Goal: Use online tool/utility: Utilize a website feature to perform a specific function

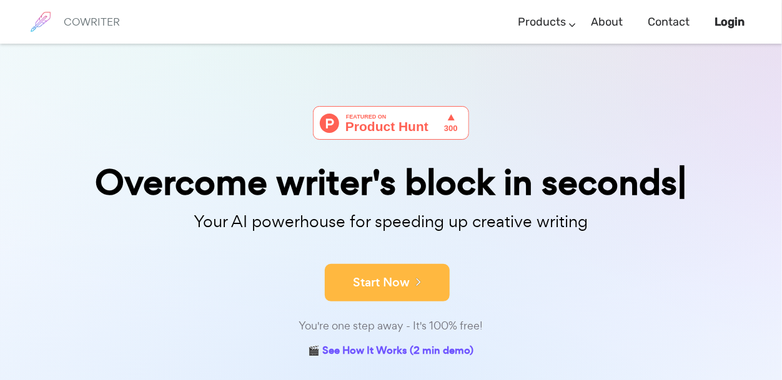
click at [415, 279] on icon at bounding box center [415, 282] width 11 height 14
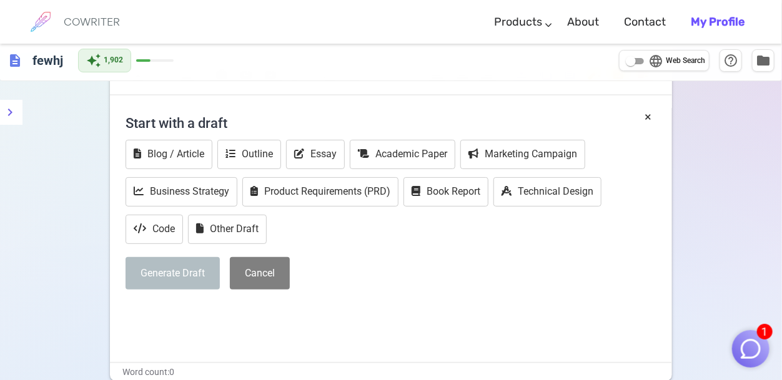
scroll to position [42, 0]
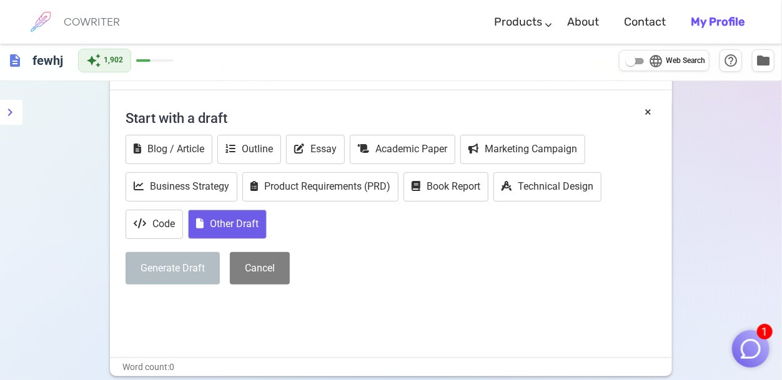
click at [212, 227] on button "Other Draft" at bounding box center [227, 224] width 79 height 29
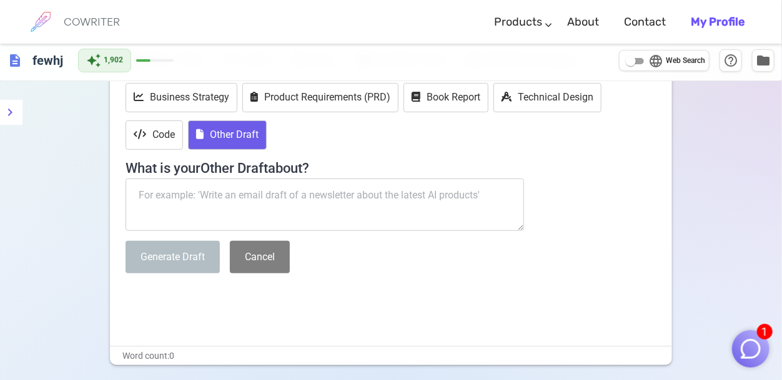
scroll to position [149, 0]
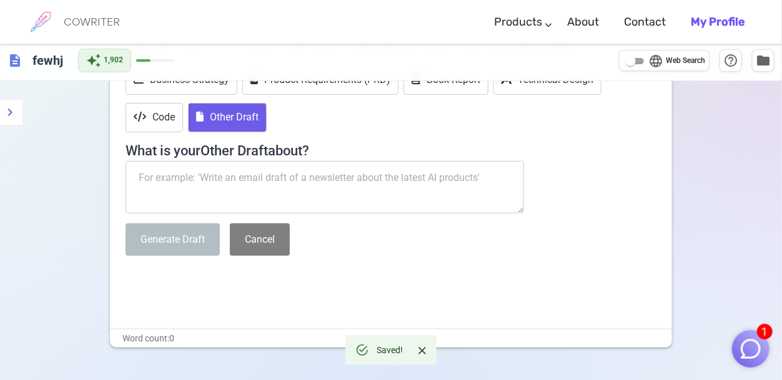
click at [192, 198] on textarea at bounding box center [325, 187] width 399 height 52
paste textarea "What is a computer virus? What kind damage can computer viruses do? How can a c…"
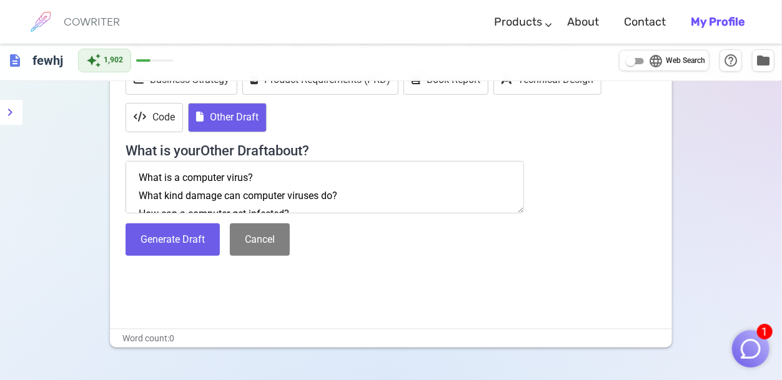
scroll to position [44, 0]
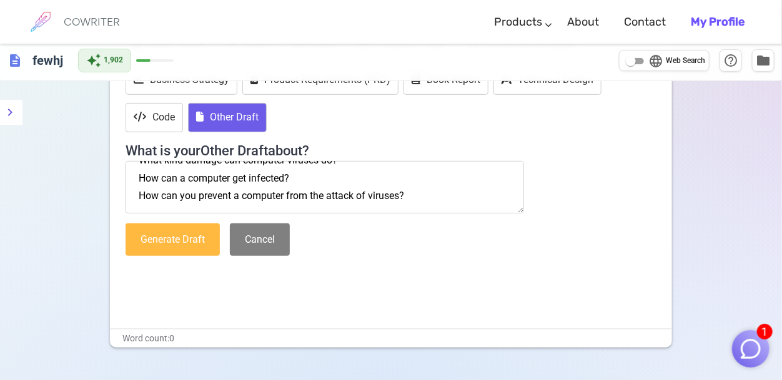
type textarea "What is a computer virus? What kind damage can computer viruses do? How can a c…"
click at [205, 224] on button "Generate Draft" at bounding box center [173, 240] width 94 height 33
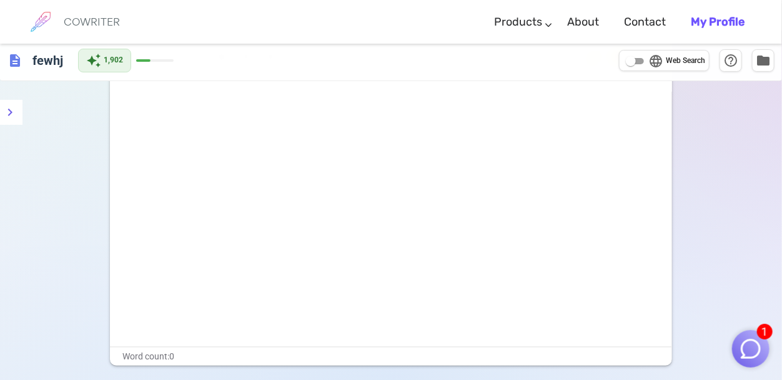
scroll to position [0, 0]
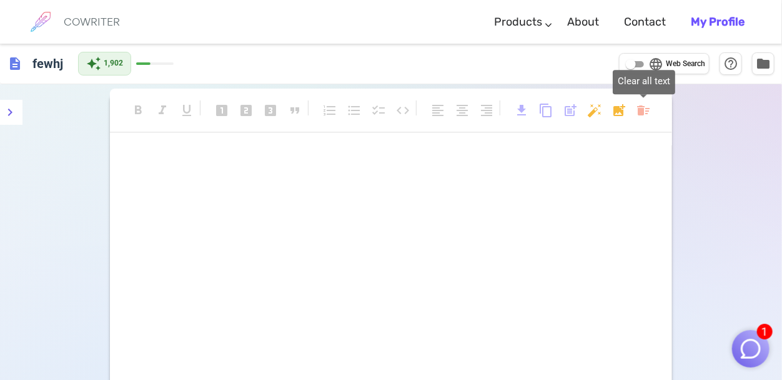
click at [649, 109] on body "1 COWRITER Products Writing Marketing Emails Images (soon) About Contact My Pro…" at bounding box center [391, 256] width 782 height 512
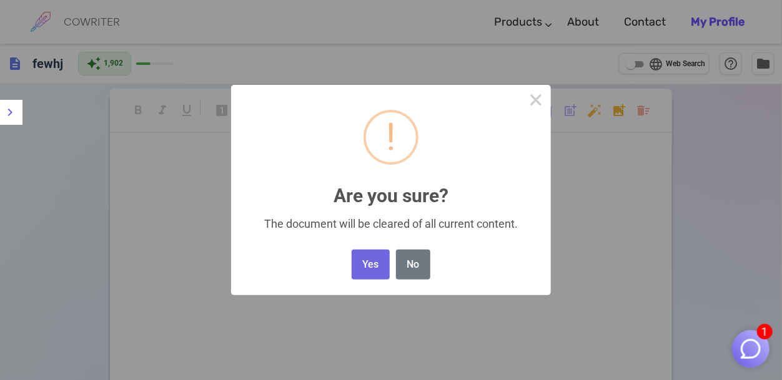
click at [384, 248] on div "Yes No No" at bounding box center [391, 265] width 85 height 37
click at [377, 267] on button "Yes" at bounding box center [371, 265] width 38 height 31
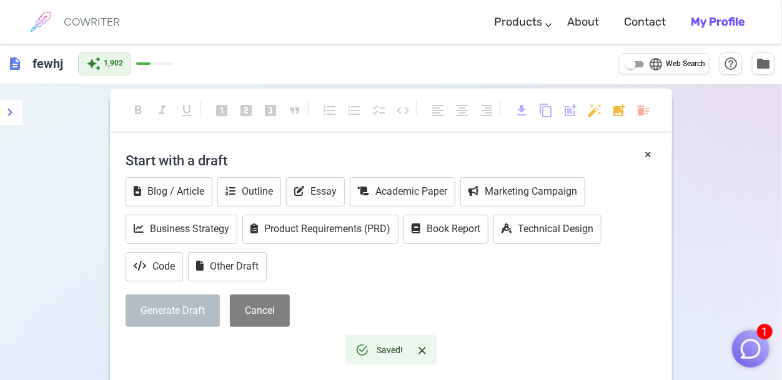
click at [636, 67] on input "language Web Search" at bounding box center [631, 64] width 45 height 15
checkbox input "true"
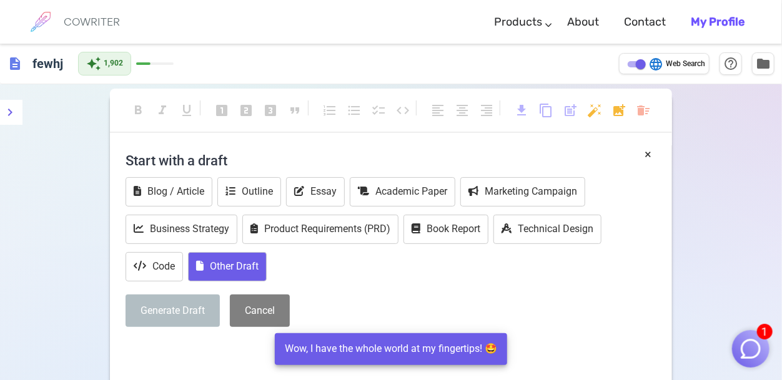
click at [222, 256] on button "Other Draft" at bounding box center [227, 266] width 79 height 29
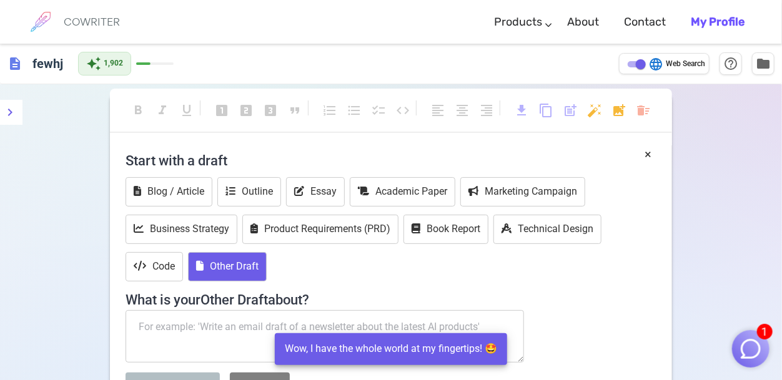
click at [232, 314] on textarea at bounding box center [325, 336] width 399 height 52
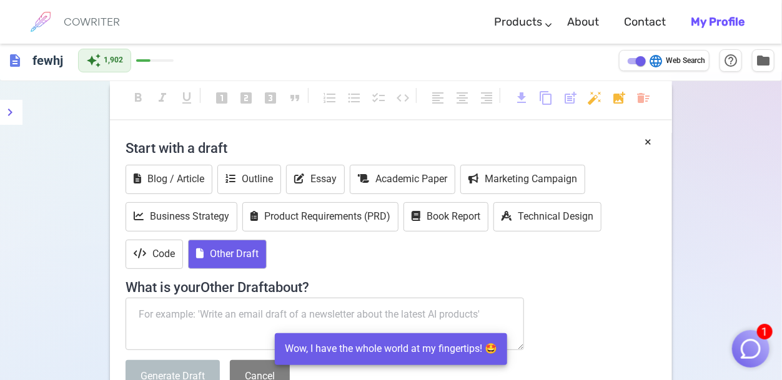
scroll to position [20, 0]
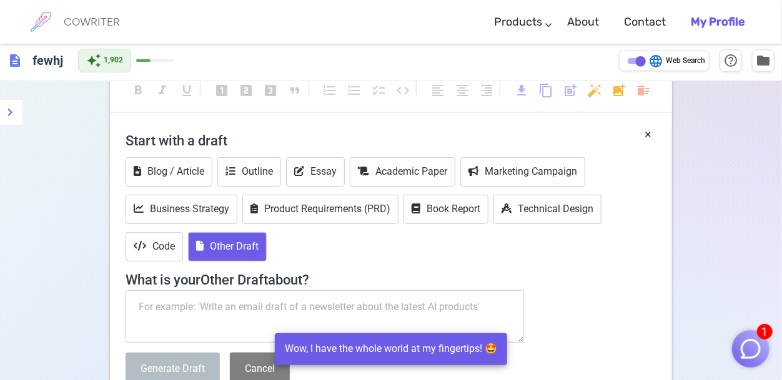
click at [232, 314] on textarea at bounding box center [325, 317] width 399 height 52
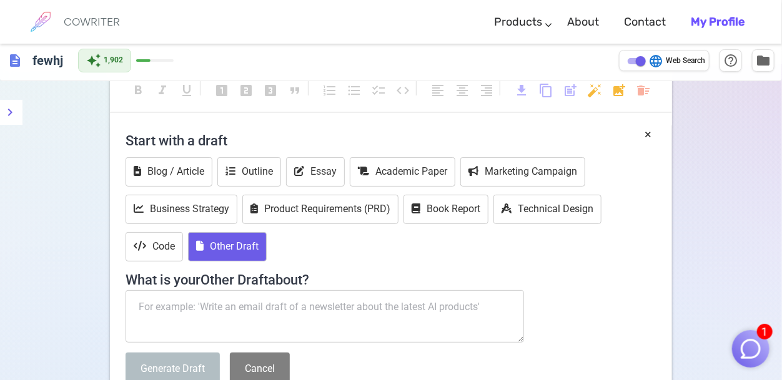
paste textarea "What is a computer virus? What kind damage can computer viruses do? How can a c…"
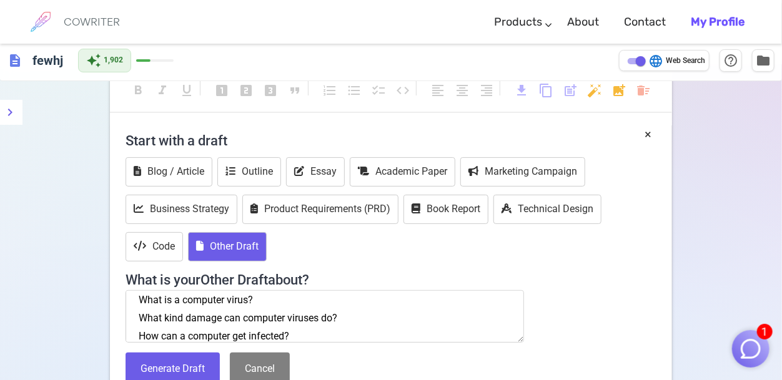
scroll to position [0, 0]
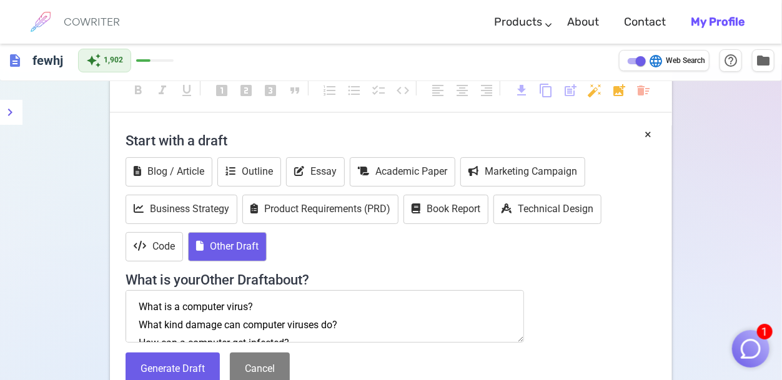
click at [139, 321] on textarea "What is a computer virus? What kind damage can computer viruses do? How can a c…" at bounding box center [325, 317] width 399 height 52
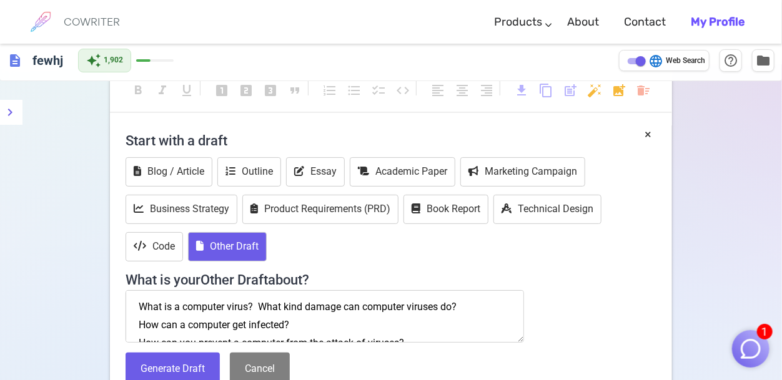
click at [134, 323] on textarea "What is a computer virus? What kind damage can computer viruses do? How can a c…" at bounding box center [325, 317] width 399 height 52
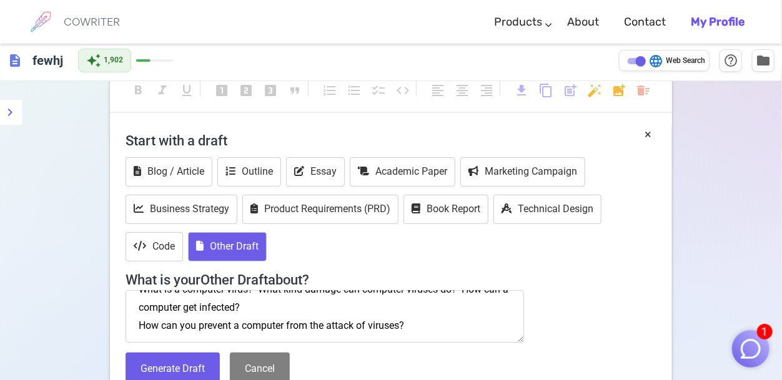
click at [136, 321] on textarea "What is a computer virus? What kind damage can computer viruses do? How can a c…" at bounding box center [325, 317] width 399 height 52
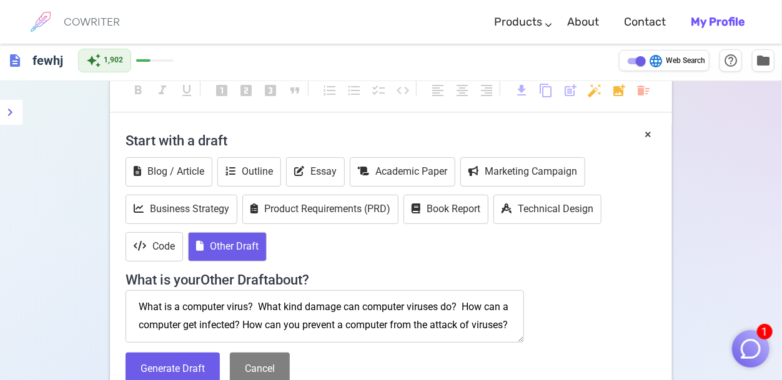
scroll to position [0, 0]
type textarea "What is a computer virus? What kind damage can computer viruses do? How can a c…"
click at [201, 369] on button "Generate Draft" at bounding box center [173, 369] width 94 height 33
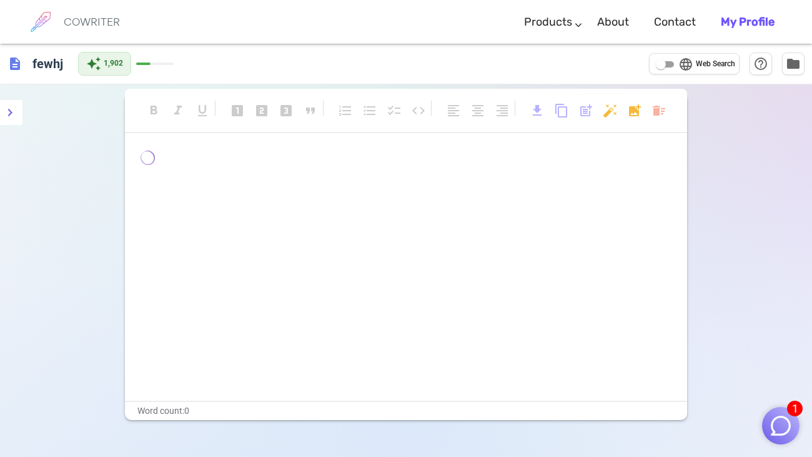
click at [648, 112] on div "format_bold format_italic format_underlined looks_one looks_two looks_3 format_…" at bounding box center [406, 116] width 562 height 33
click at [652, 113] on body "1 COWRITER Products Writing Marketing Emails Images (soon) About Contact My Pro…" at bounding box center [406, 270] width 812 height 541
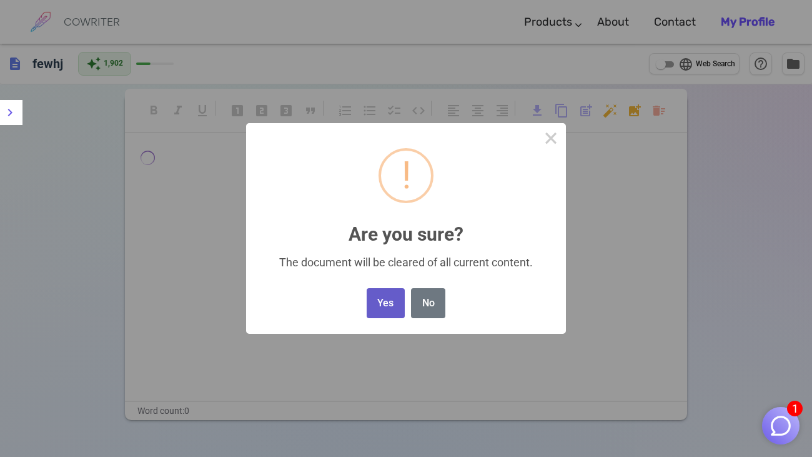
click at [375, 317] on button "Yes" at bounding box center [386, 303] width 38 height 31
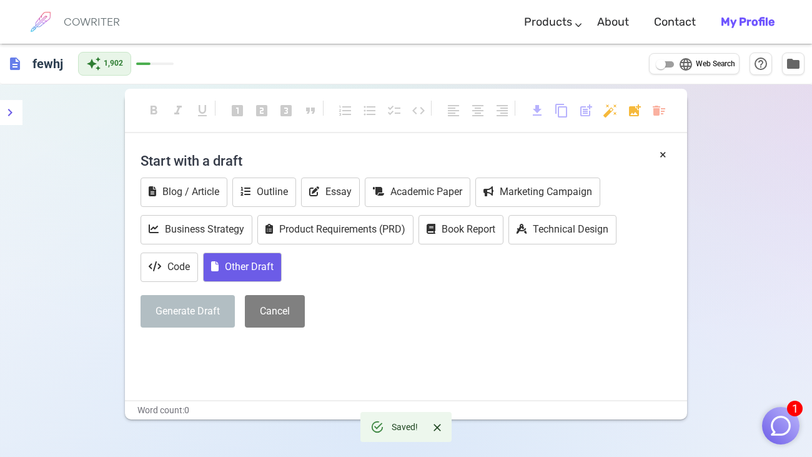
click at [261, 259] on button "Other Draft" at bounding box center [242, 266] width 79 height 29
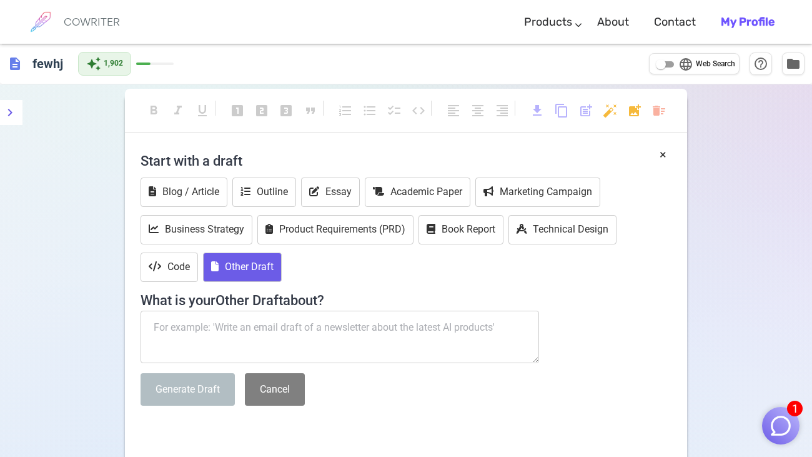
click at [271, 329] on textarea at bounding box center [340, 336] width 399 height 52
click at [335, 197] on button "Essay" at bounding box center [330, 191] width 59 height 29
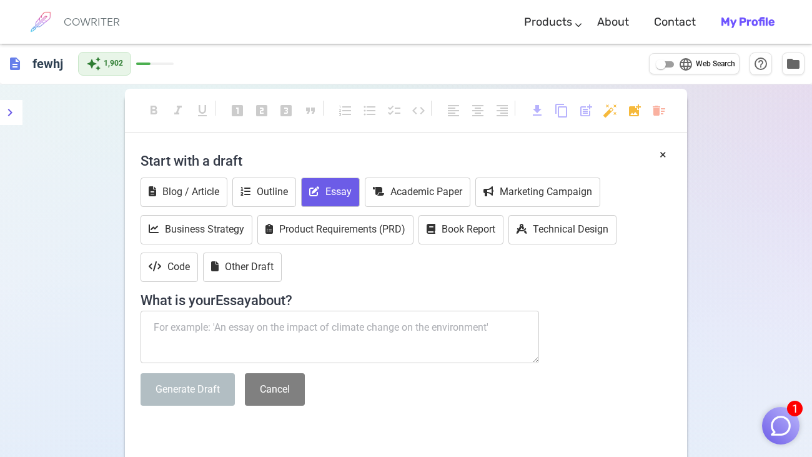
click at [393, 319] on textarea at bounding box center [340, 336] width 399 height 52
paste textarea "The communication process ......... Then add What, When, Where, and Why. This i…"
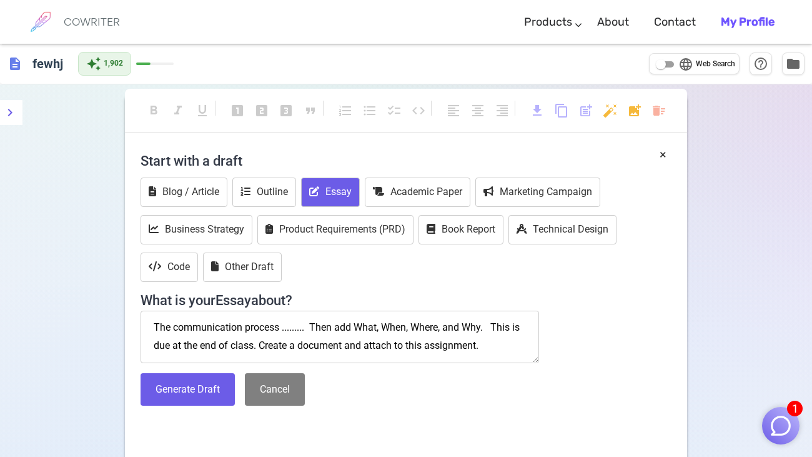
click at [298, 329] on textarea "The communication process ......... Then add What, When, Where, and Why. This i…" at bounding box center [340, 336] width 399 height 52
type textarea "The communication process Then add What, When, Where, and Why. This is due at t…"
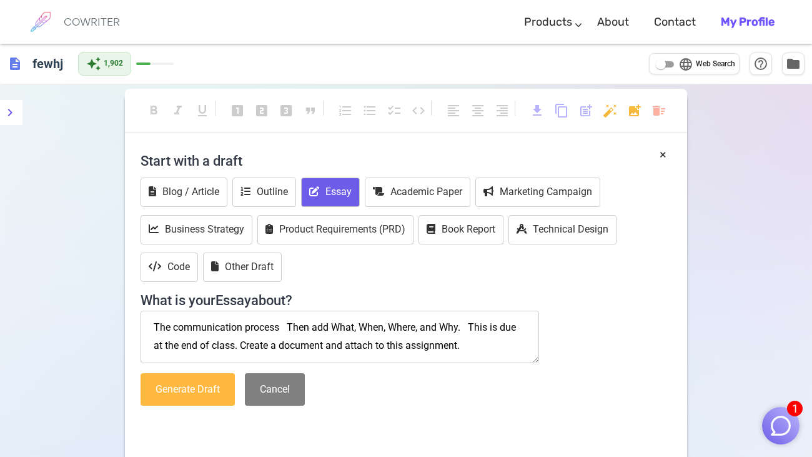
click at [168, 378] on button "Generate Draft" at bounding box center [188, 389] width 94 height 33
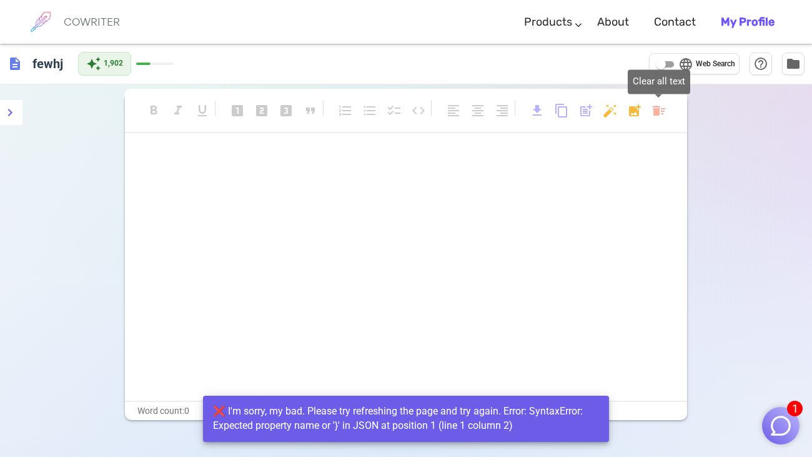
click at [658, 107] on body "1 COWRITER Products Writing Marketing Emails Images (soon) About Contact My Pro…" at bounding box center [406, 270] width 812 height 541
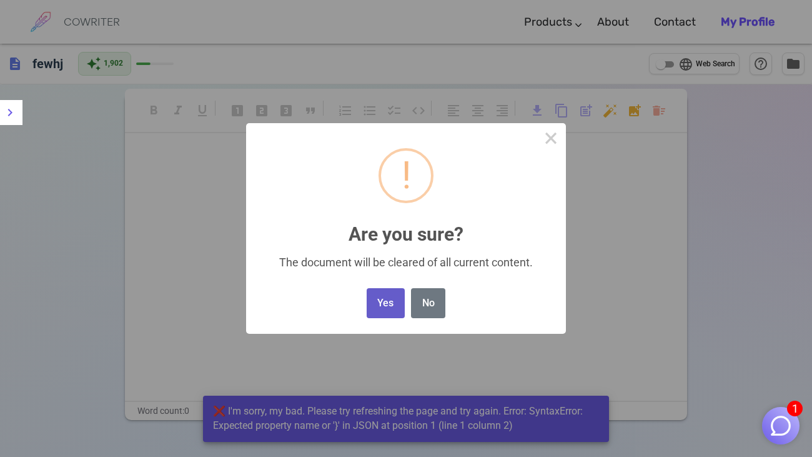
click at [396, 301] on button "Yes" at bounding box center [386, 303] width 38 height 31
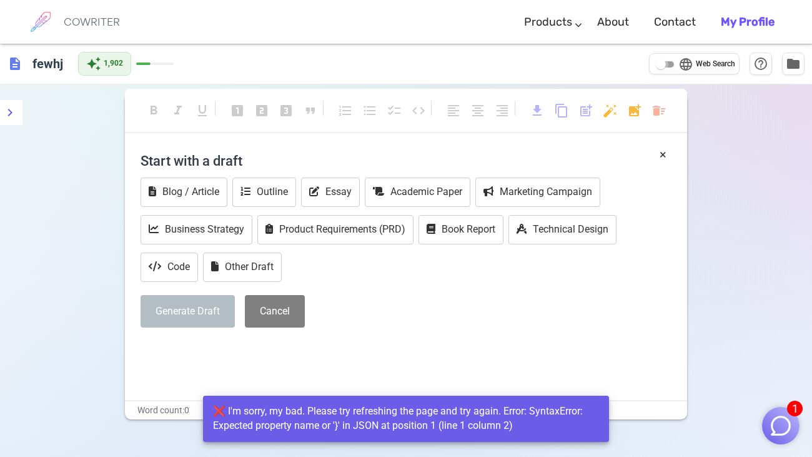
click at [668, 64] on input "language Web Search" at bounding box center [660, 64] width 45 height 15
checkbox input "true"
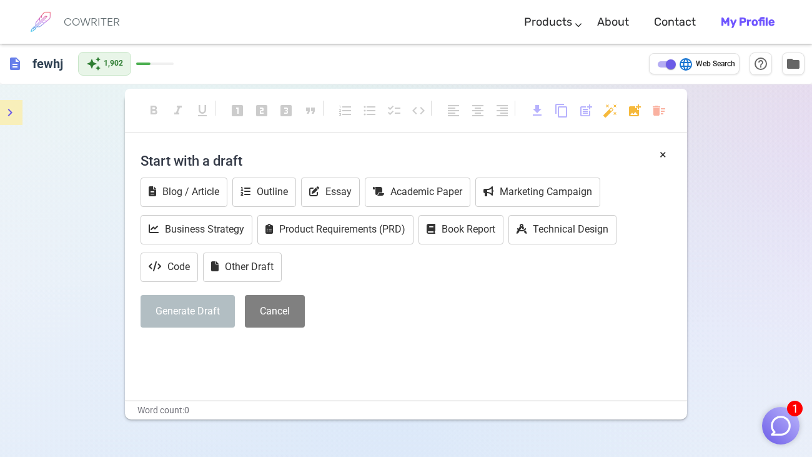
click at [11, 111] on icon "menu" at bounding box center [10, 112] width 4 height 7
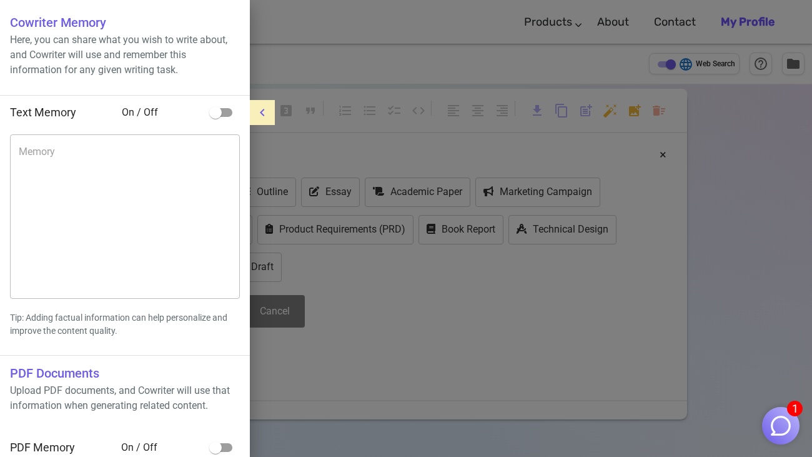
click at [227, 110] on input "checkbox" at bounding box center [215, 113] width 71 height 24
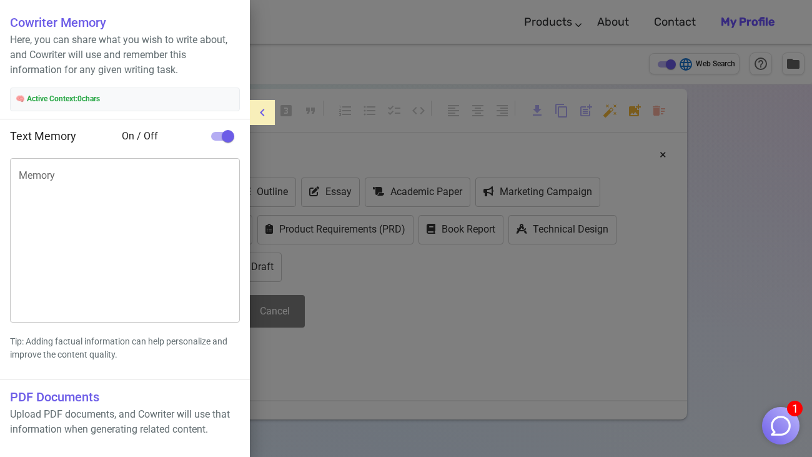
click at [206, 136] on input "checkbox" at bounding box center [227, 136] width 71 height 24
checkbox input "false"
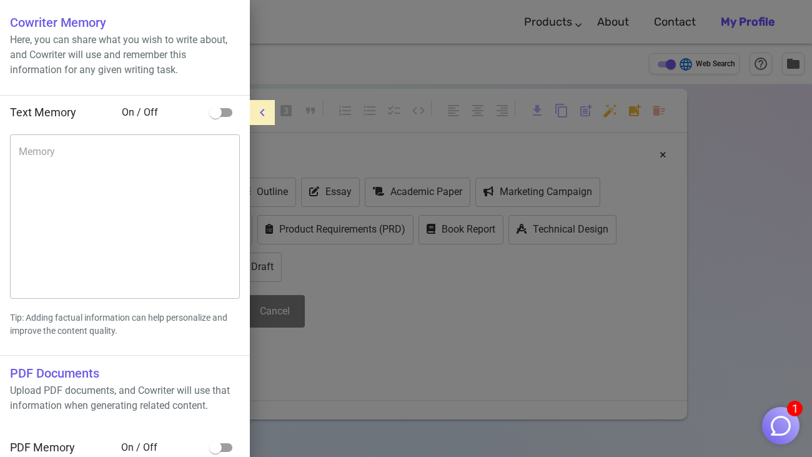
click at [262, 102] on button "menu" at bounding box center [262, 112] width 25 height 25
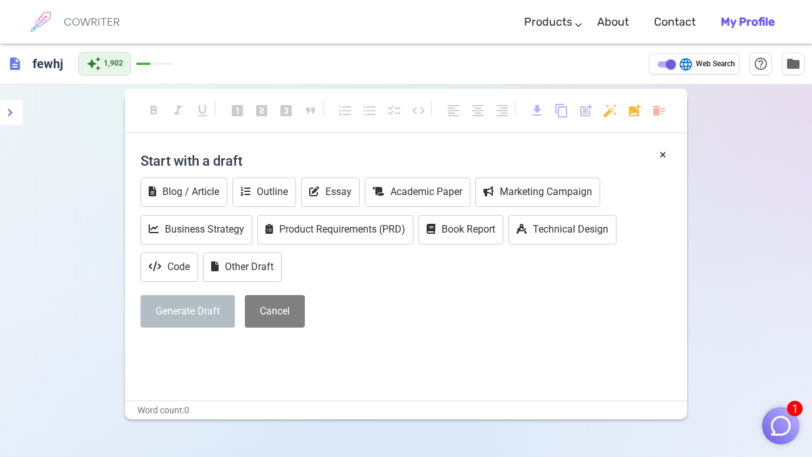
click at [582, 101] on div "format_bold format_italic format_underlined looks_one looks_two looks_3 format_…" at bounding box center [406, 116] width 562 height 33
click at [585, 114] on span "post_add" at bounding box center [586, 110] width 15 height 15
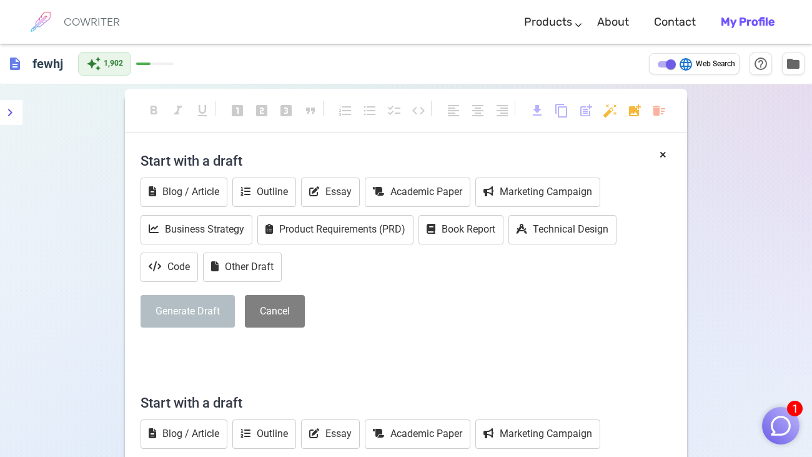
scroll to position [246, 0]
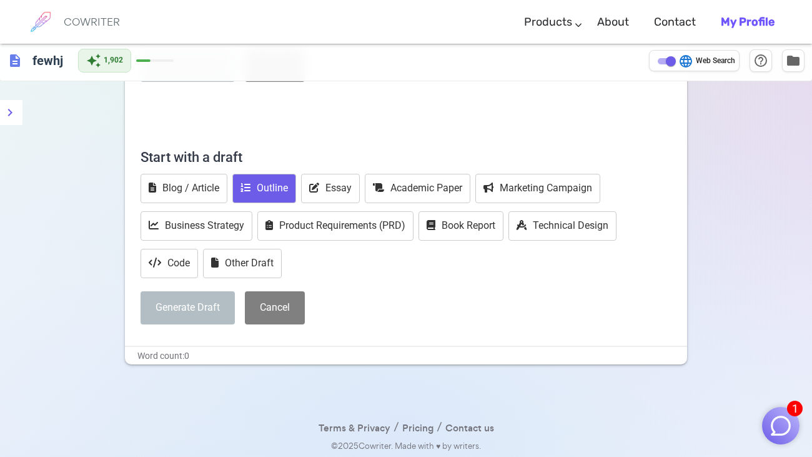
click at [287, 191] on button "Outline" at bounding box center [264, 188] width 64 height 29
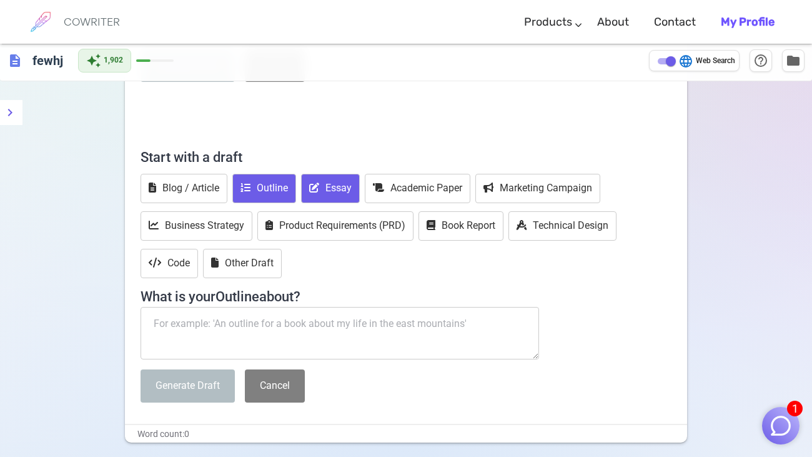
click at [324, 190] on button "Essay" at bounding box center [330, 188] width 59 height 29
click at [329, 341] on textarea at bounding box center [340, 333] width 399 height 52
paste textarea "The communication process ......... Then add What, When, Where, and Why. This i…"
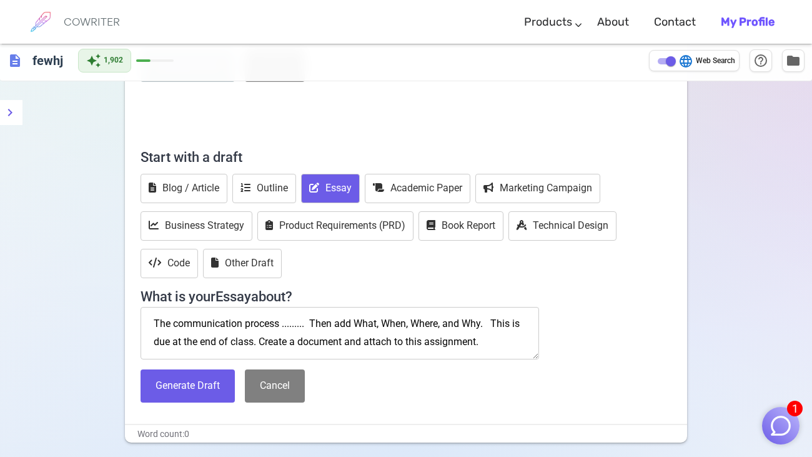
drag, startPoint x: 307, startPoint y: 325, endPoint x: 279, endPoint y: 319, distance: 28.8
click at [279, 319] on textarea "The communication process ......... Then add What, When, Where, and Why. This i…" at bounding box center [340, 333] width 399 height 52
drag, startPoint x: 283, startPoint y: 314, endPoint x: 518, endPoint y: 360, distance: 239.3
click at [518, 360] on div "Start with a draft Blog / Article Outline Essay Academic Paper Marketing Campai…" at bounding box center [406, 276] width 531 height 269
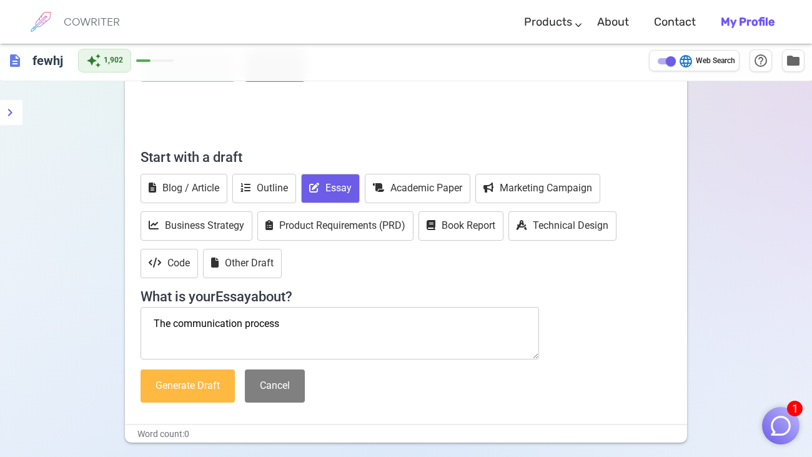
type textarea "The communication process"
click at [180, 374] on button "Generate Draft" at bounding box center [188, 385] width 94 height 33
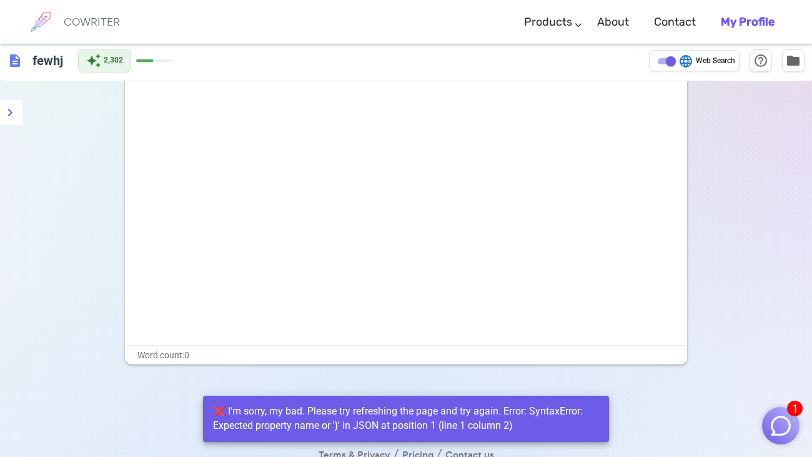
click at [763, 430] on button "1" at bounding box center [780, 425] width 37 height 37
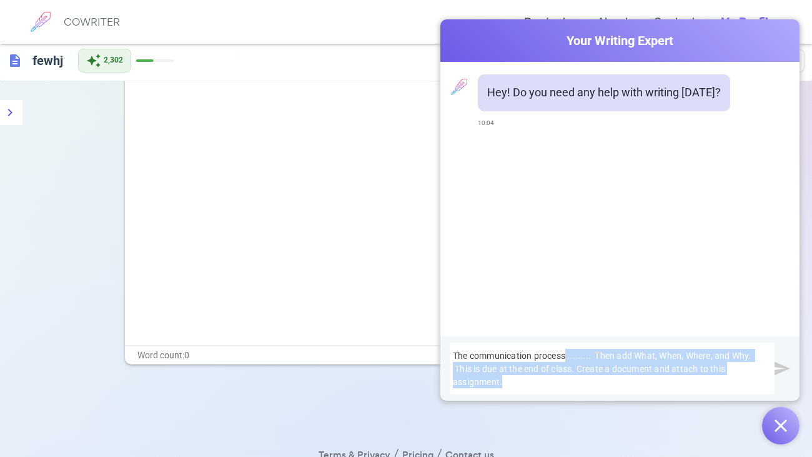
drag, startPoint x: 567, startPoint y: 348, endPoint x: 673, endPoint y: 376, distance: 109.9
click at [673, 376] on div "The communication process ......... Then add What, When, Where, and Why. This i…" at bounding box center [612, 368] width 319 height 39
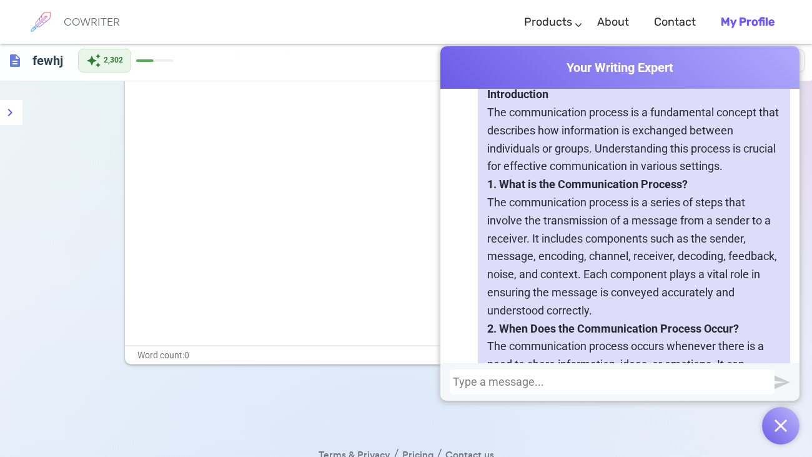
scroll to position [1065, 0]
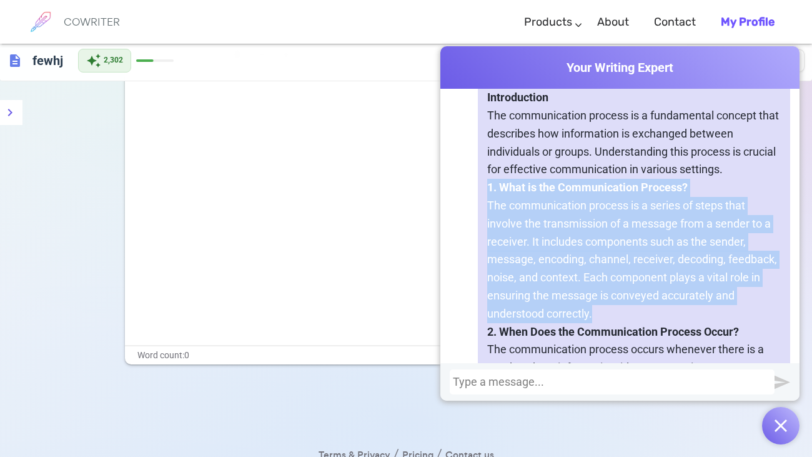
drag, startPoint x: 474, startPoint y: 182, endPoint x: 679, endPoint y: 313, distance: 243.5
copy div "1. What is the Communication Process? The communication process is a series of …"
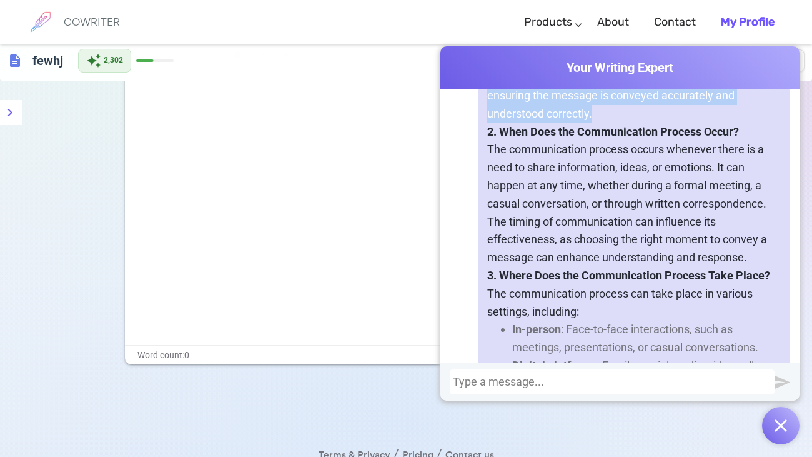
scroll to position [1264, 0]
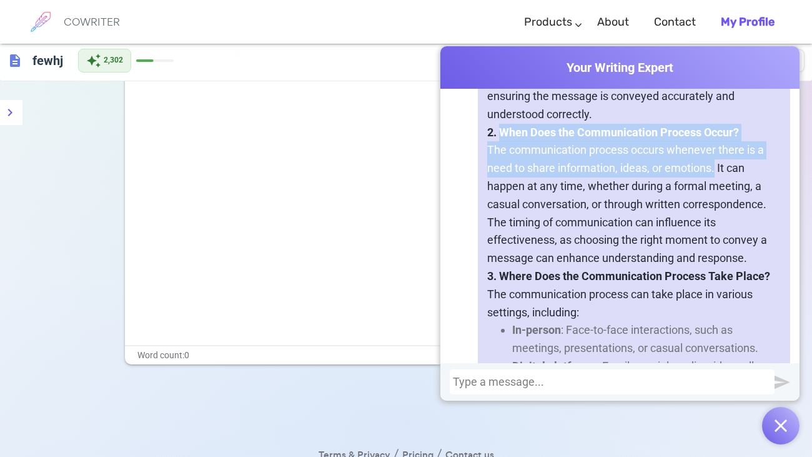
drag, startPoint x: 499, startPoint y: 131, endPoint x: 717, endPoint y: 171, distance: 221.7
click at [717, 171] on div "Certainly! Here's a structured document that outlines the communication process…" at bounding box center [634, 366] width 312 height 1195
copy div "When Does the Communication Process Occur? The communication process occurs whe…"
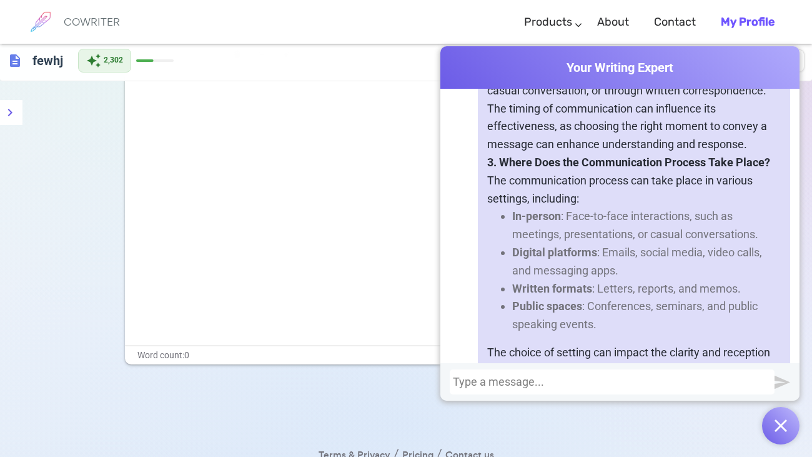
scroll to position [1375, 0]
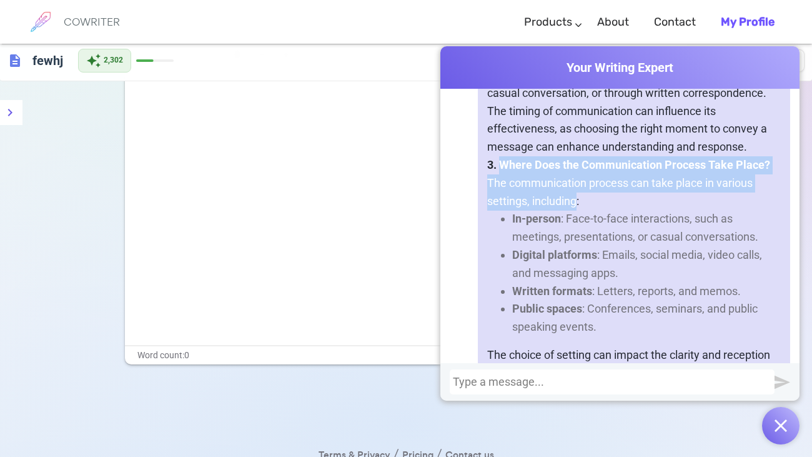
drag, startPoint x: 504, startPoint y: 161, endPoint x: 577, endPoint y: 199, distance: 81.9
click at [577, 199] on div "Certainly! Here's a structured document that outlines the communication process…" at bounding box center [634, 255] width 312 height 1195
copy div "Where Does the Communication Process Take Place? The communication process can …"
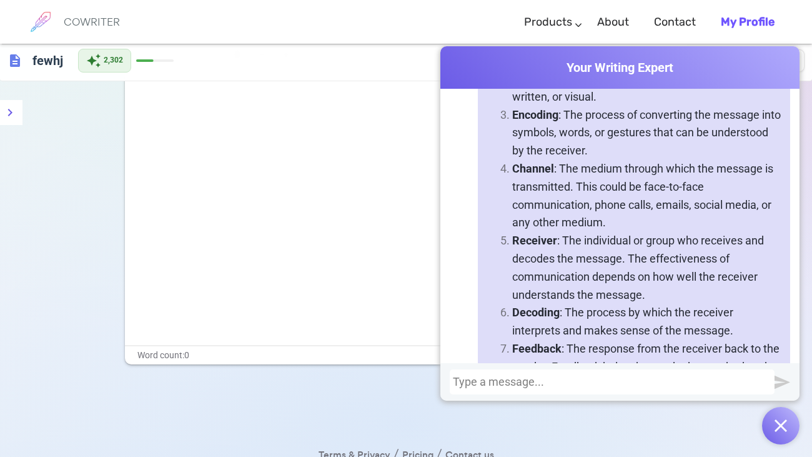
scroll to position [196, 0]
